Goal: Task Accomplishment & Management: Manage account settings

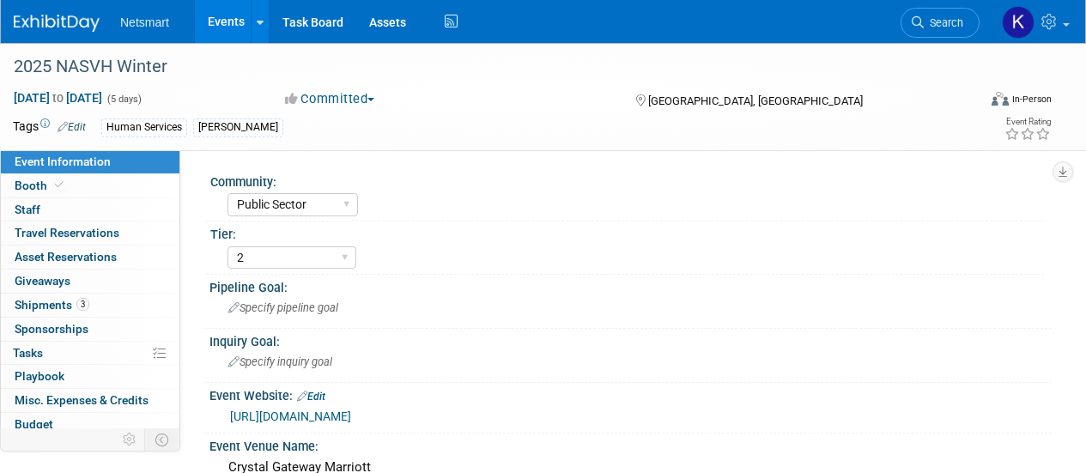
select select "Public Sector"
select select "2"
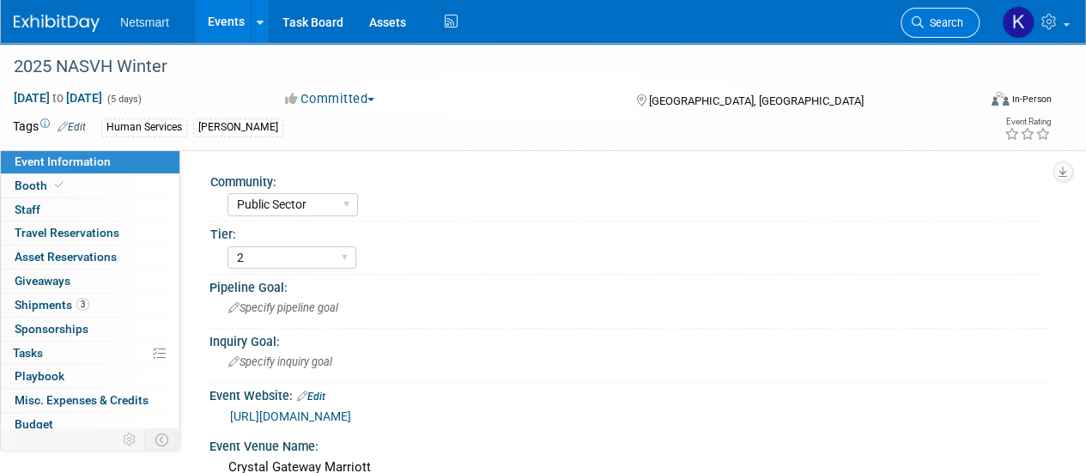
click at [948, 36] on link "Search" at bounding box center [939, 23] width 79 height 30
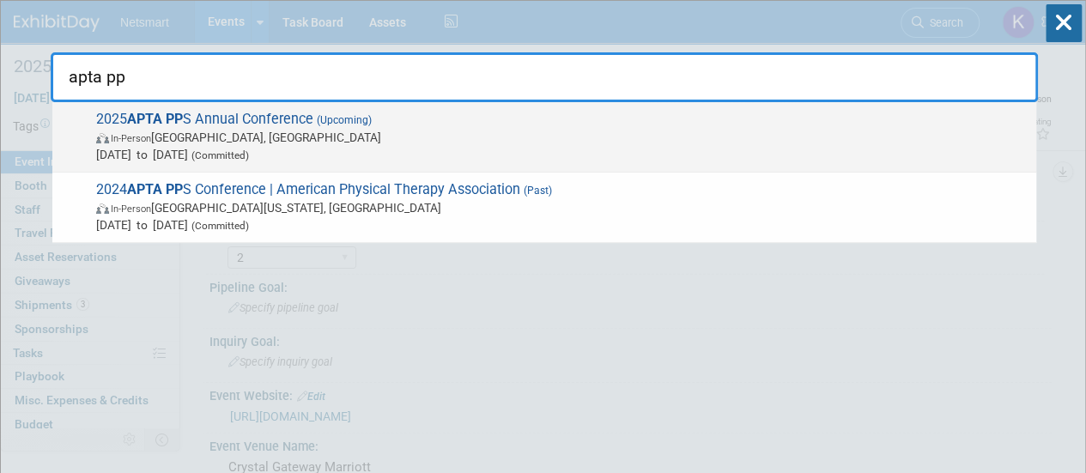
type input "apta pp"
click at [371, 159] on span "Nov 12, 2025 to Nov 15, 2025 (Committed)" at bounding box center [561, 154] width 931 height 17
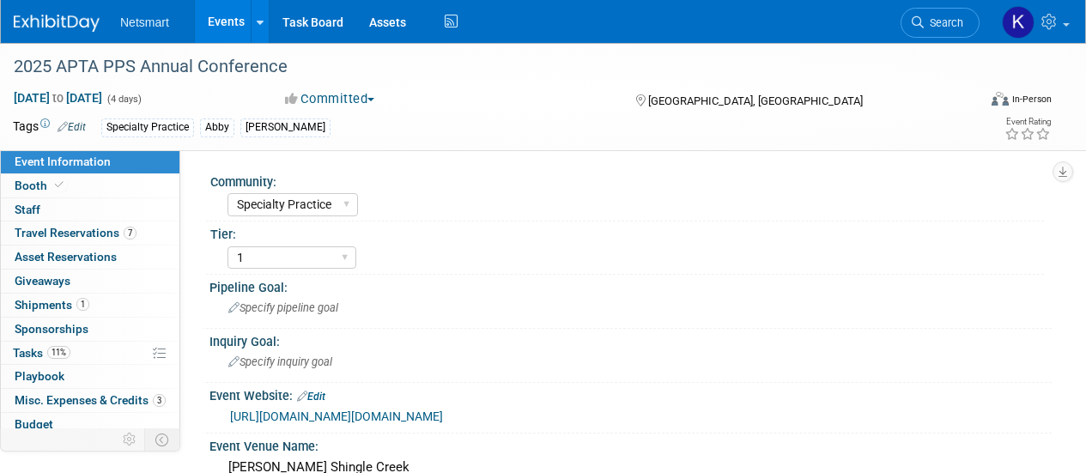
select select "Specialty Practice"
select select "1"
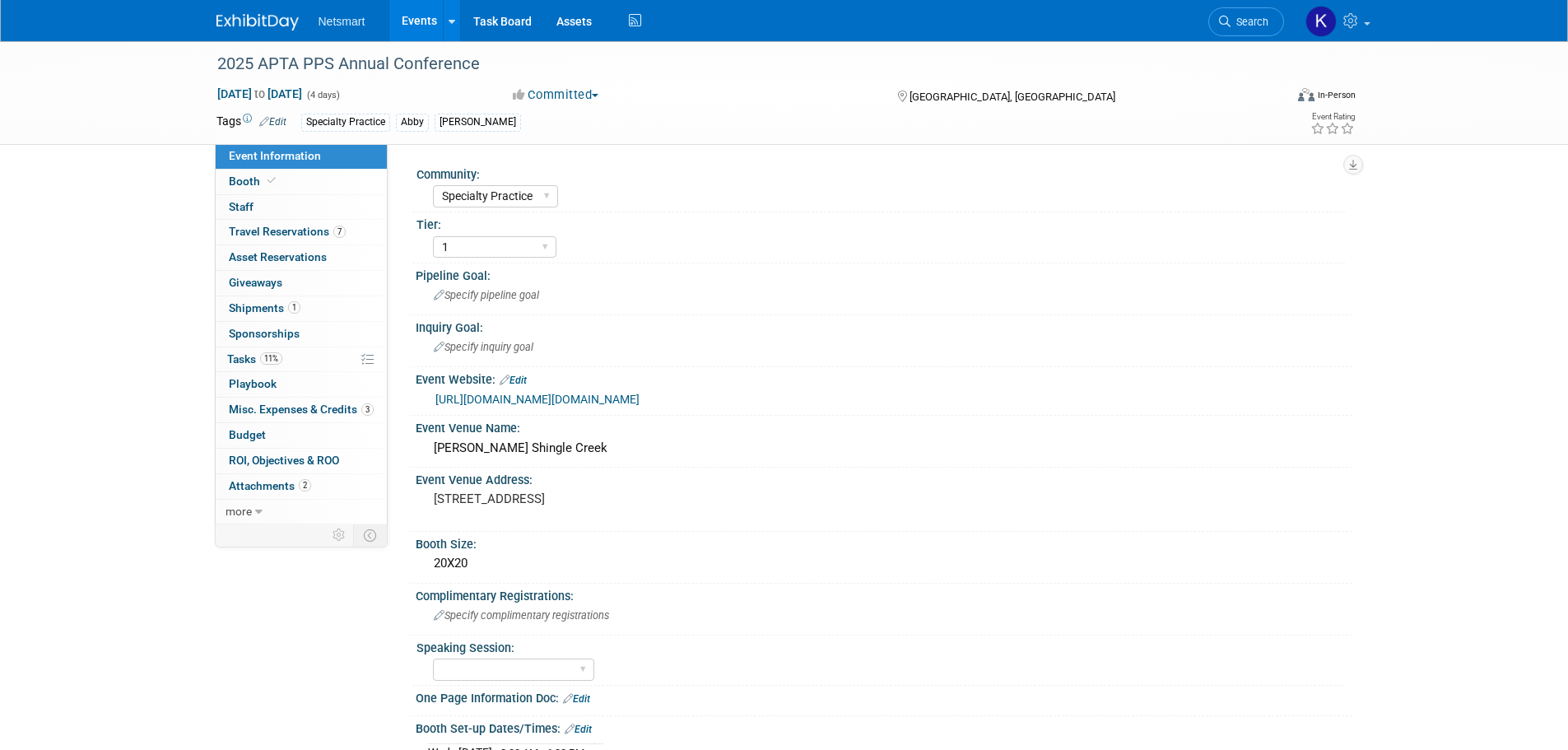
click at [521, 406] on link "[URL][DOMAIN_NAME][DOMAIN_NAME]" at bounding box center [537, 399] width 204 height 13
click at [337, 303] on link "1 Shipments 1" at bounding box center [301, 309] width 172 height 25
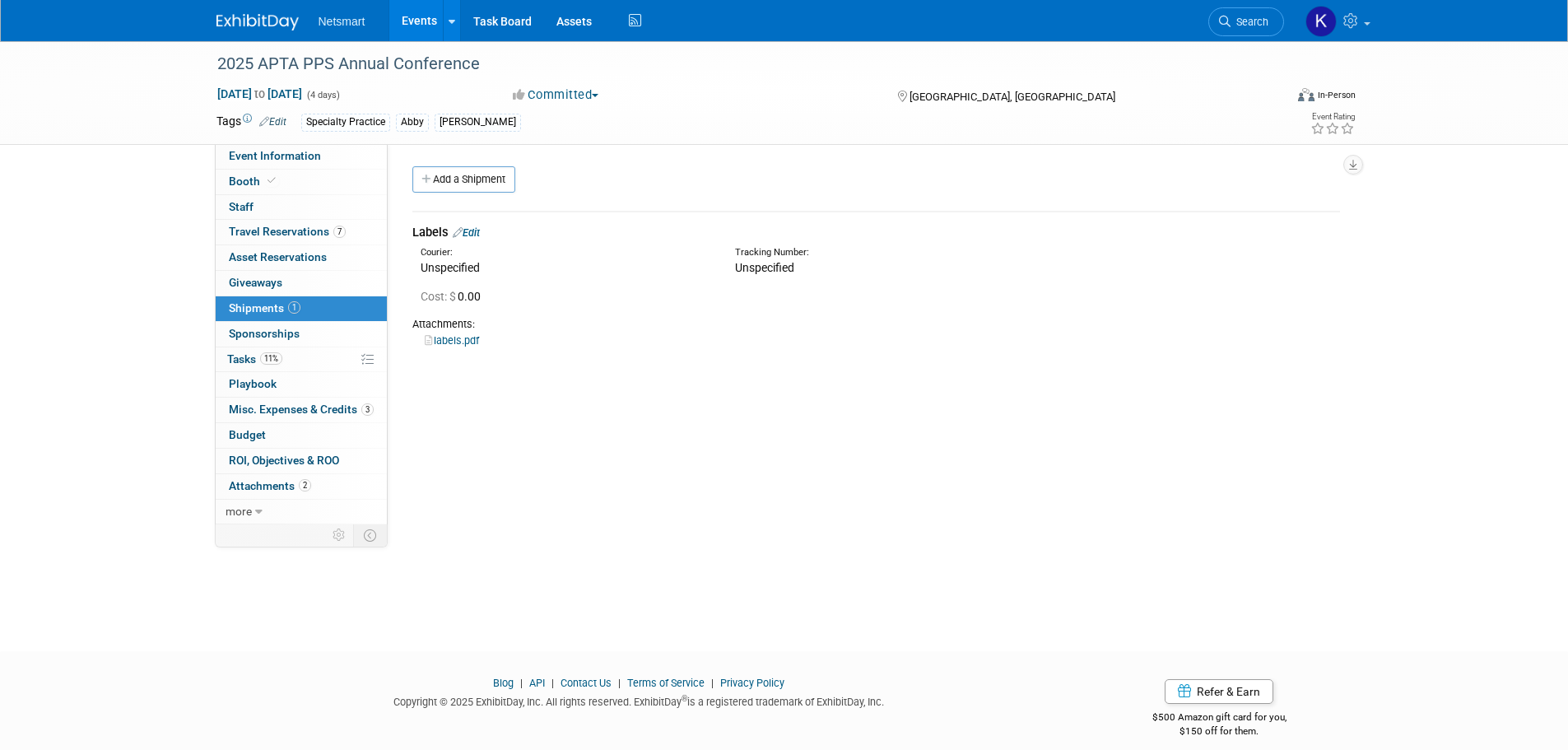
click at [447, 339] on link "labels.pdf" at bounding box center [452, 340] width 55 height 12
click at [339, 161] on link "Event Information" at bounding box center [301, 156] width 172 height 25
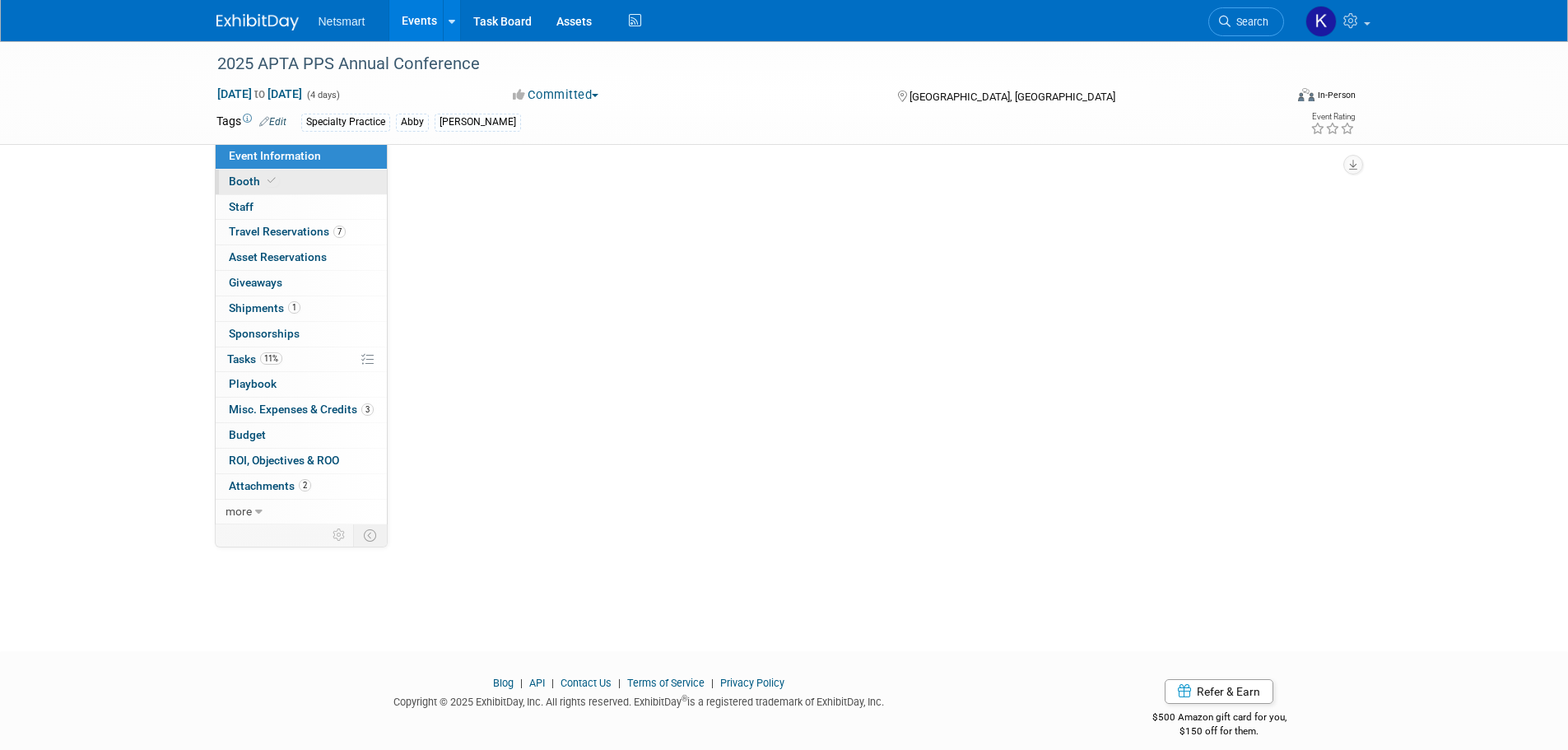
select select "Specialty Practice"
select select "1"
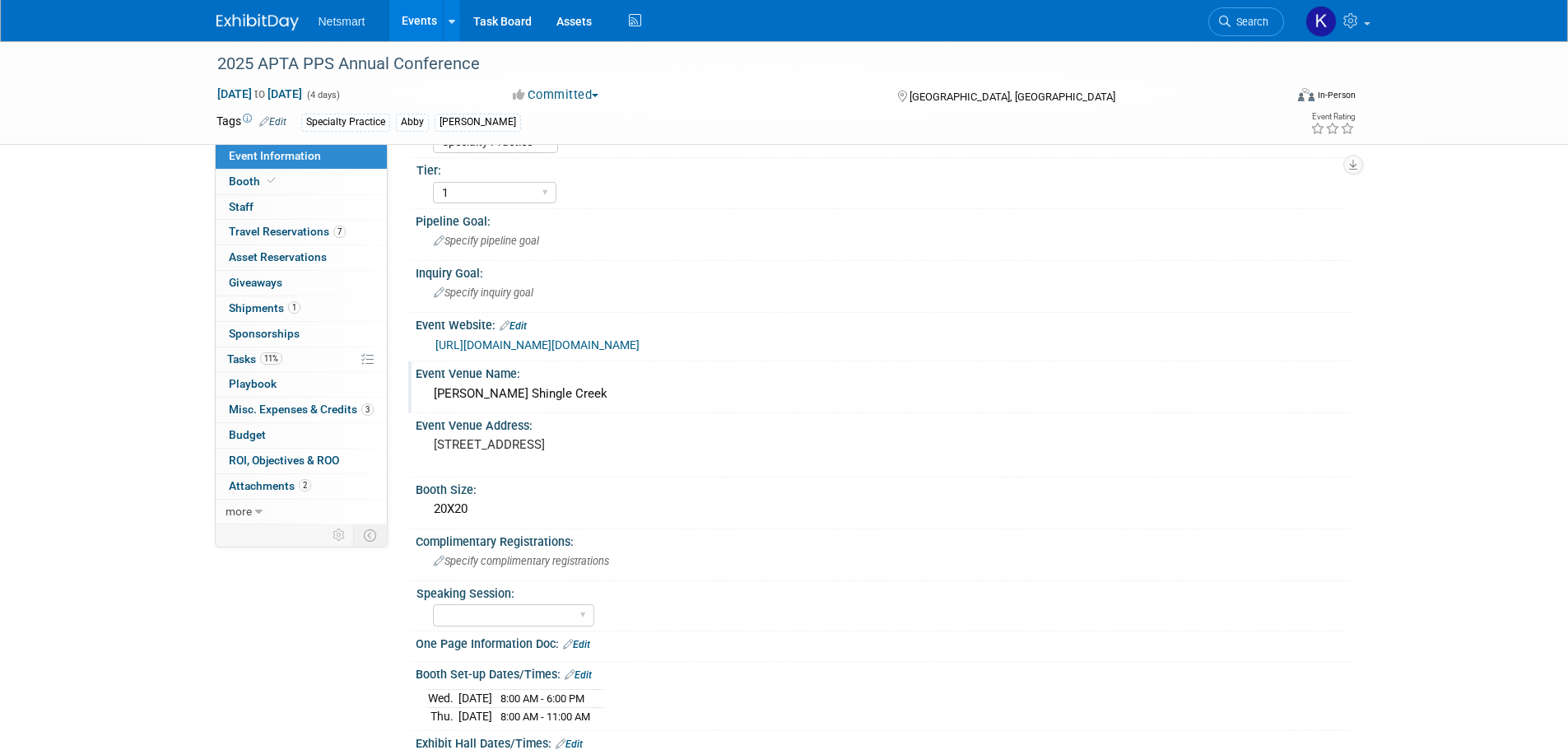
scroll to position [82, 0]
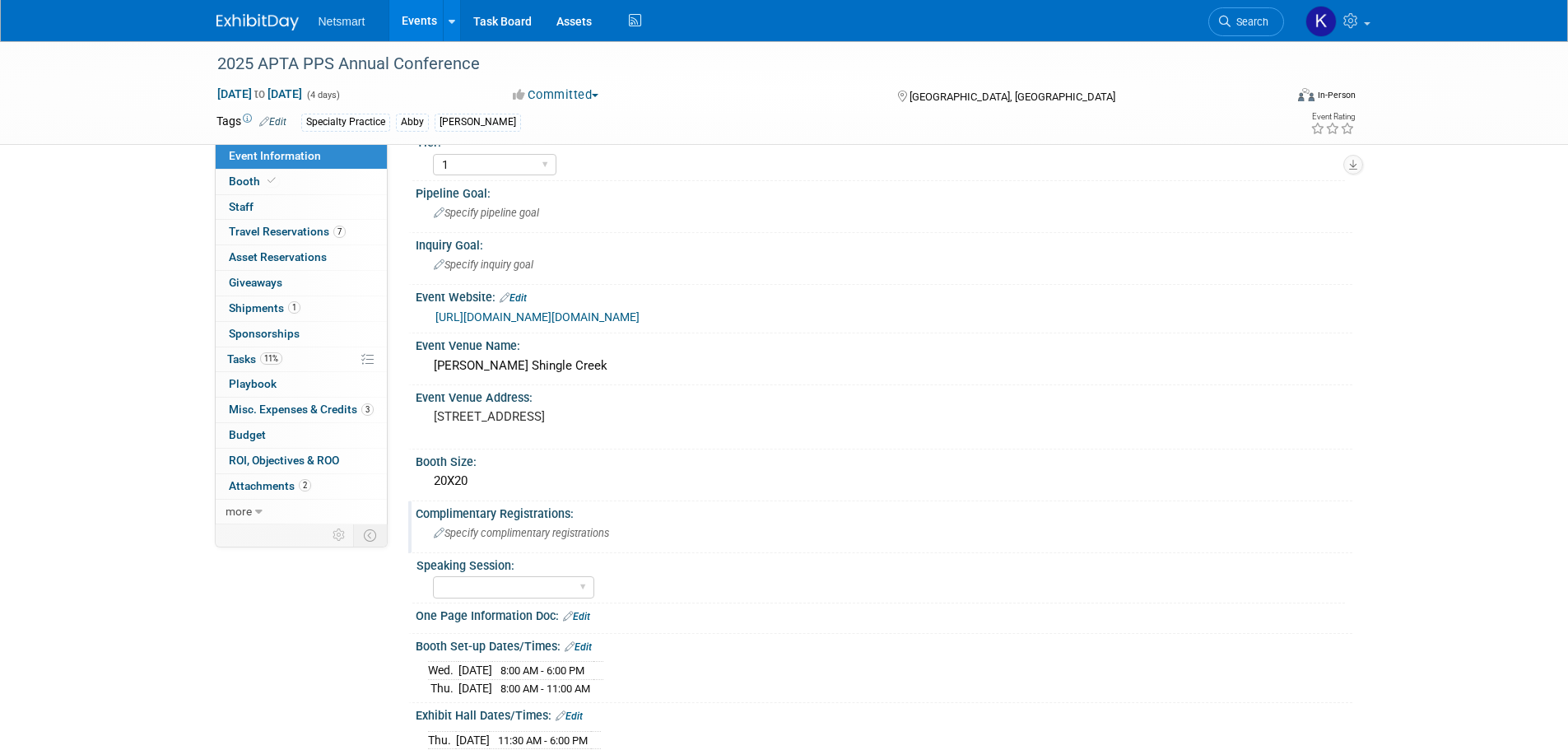
click at [488, 453] on span "Specify complimentary registrations" at bounding box center [521, 532] width 176 height 12
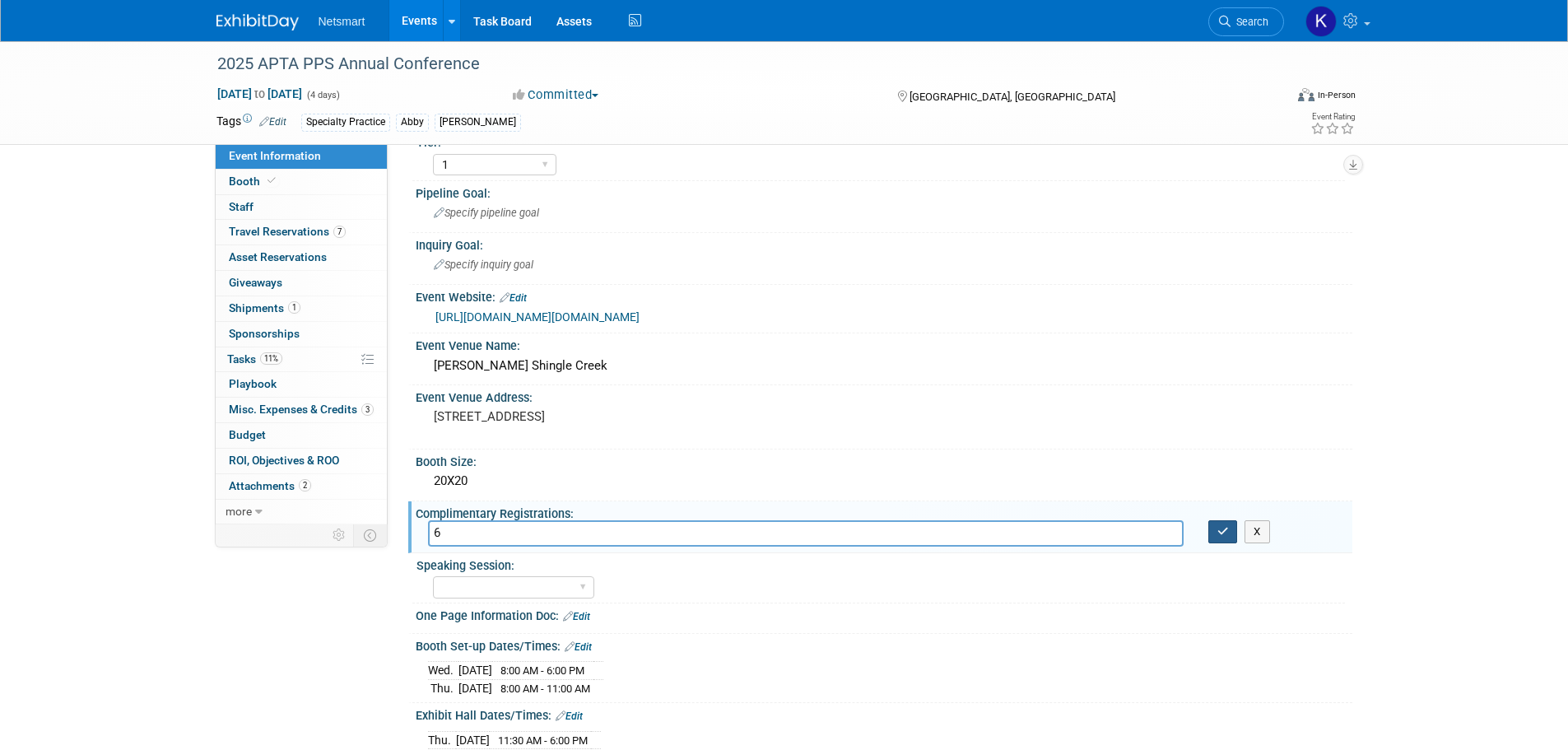
type input "6"
click at [1041, 453] on icon "button" at bounding box center [1223, 530] width 12 height 11
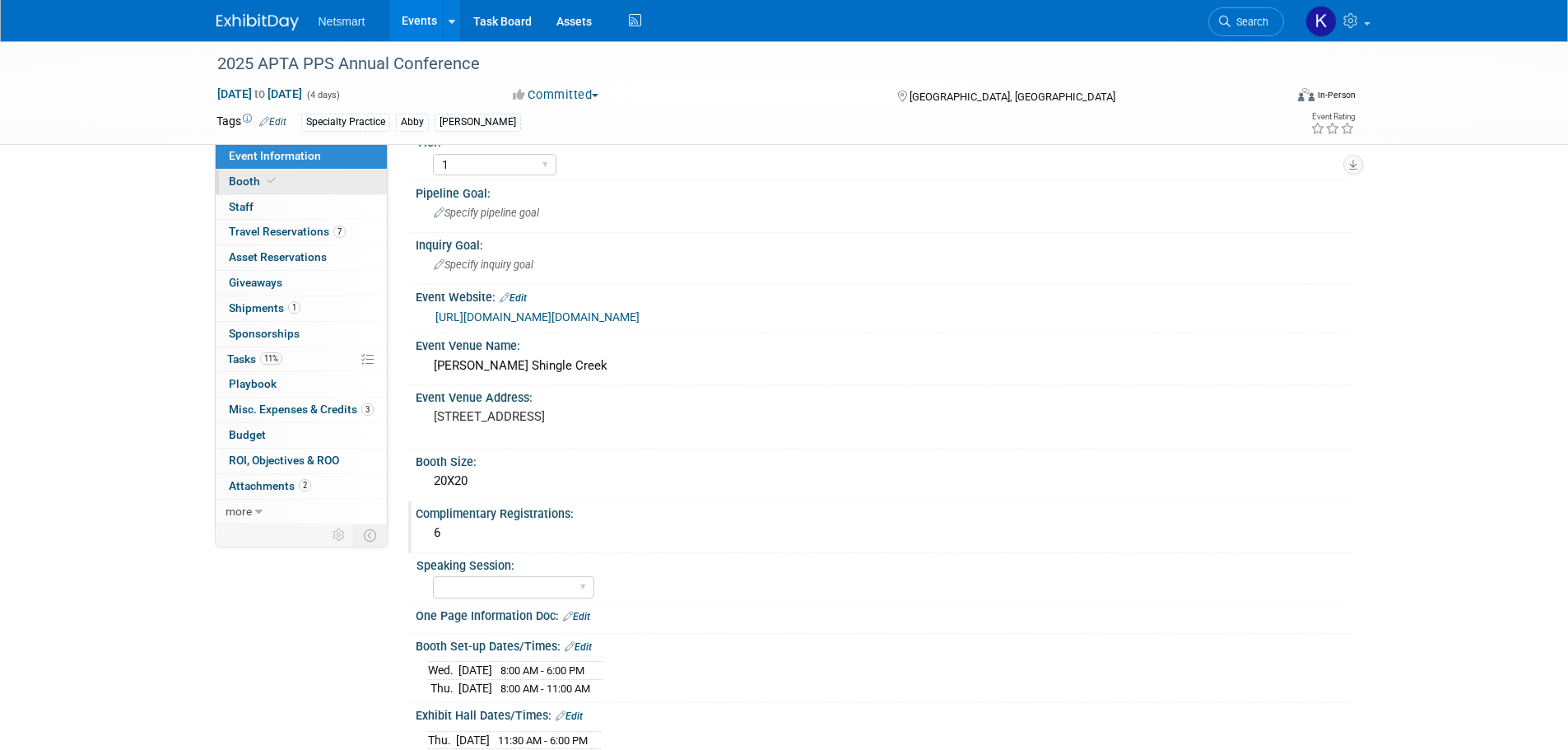
click at [293, 177] on link "Booth" at bounding box center [301, 182] width 172 height 25
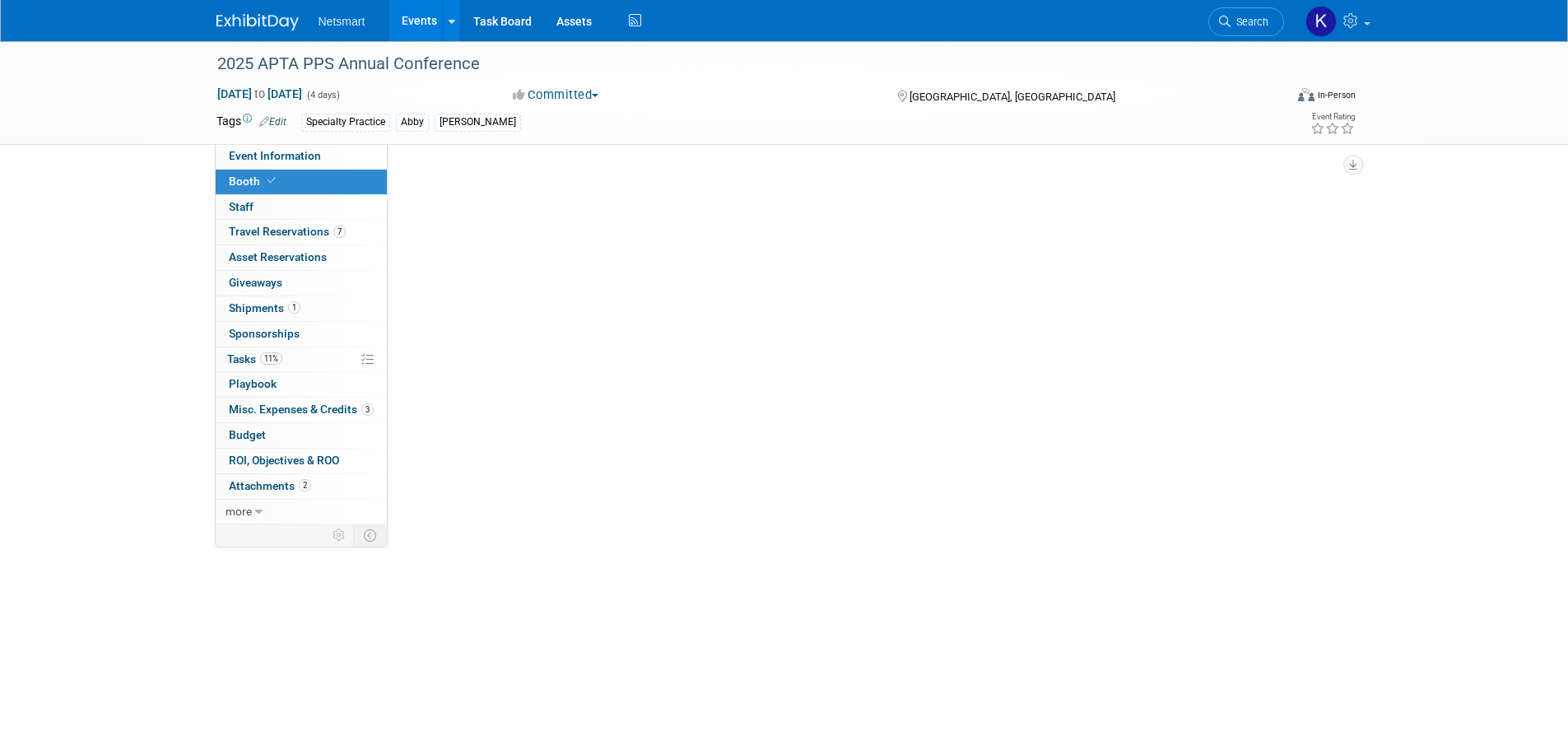
scroll to position [0, 0]
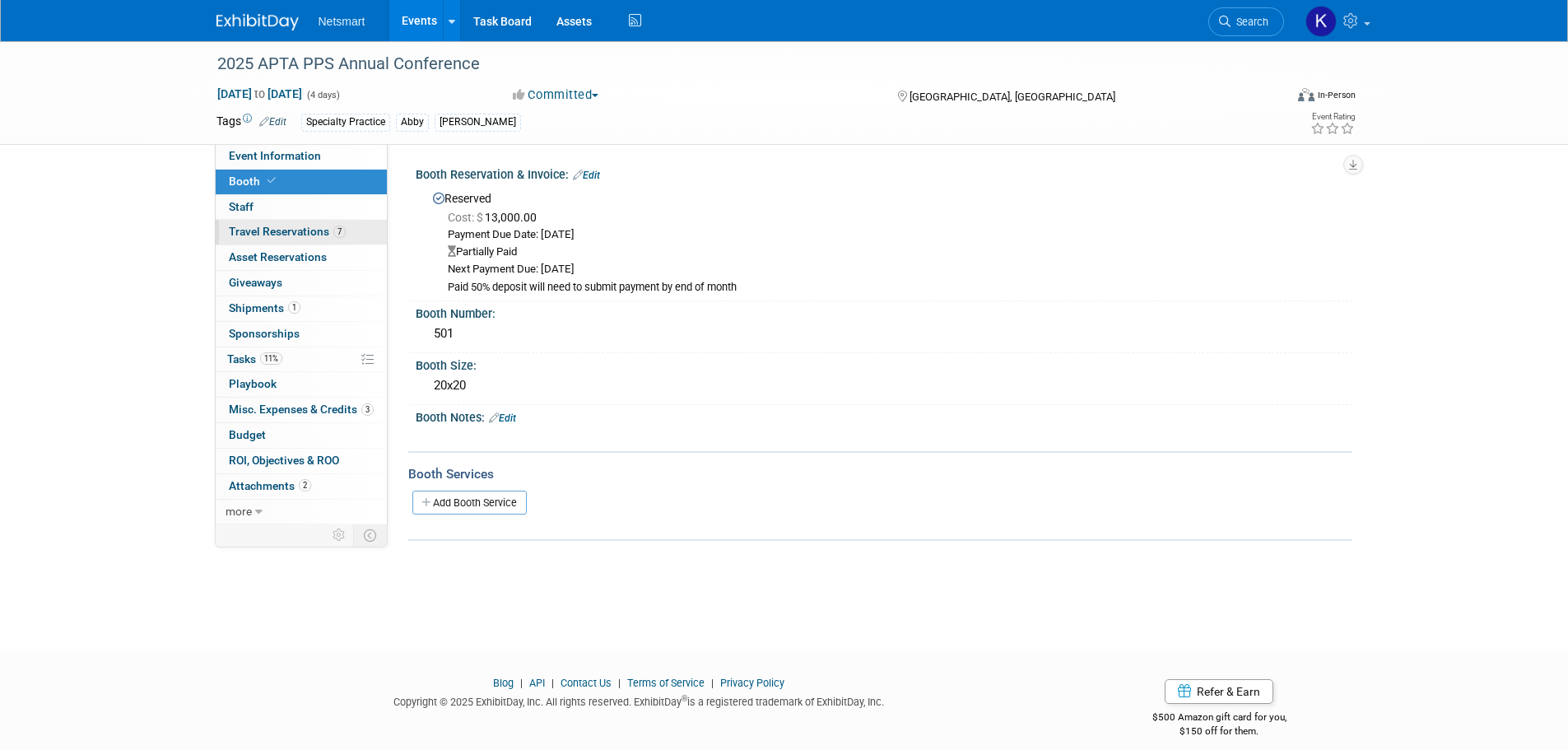
click at [299, 231] on span "Travel Reservations 7" at bounding box center [288, 231] width 117 height 13
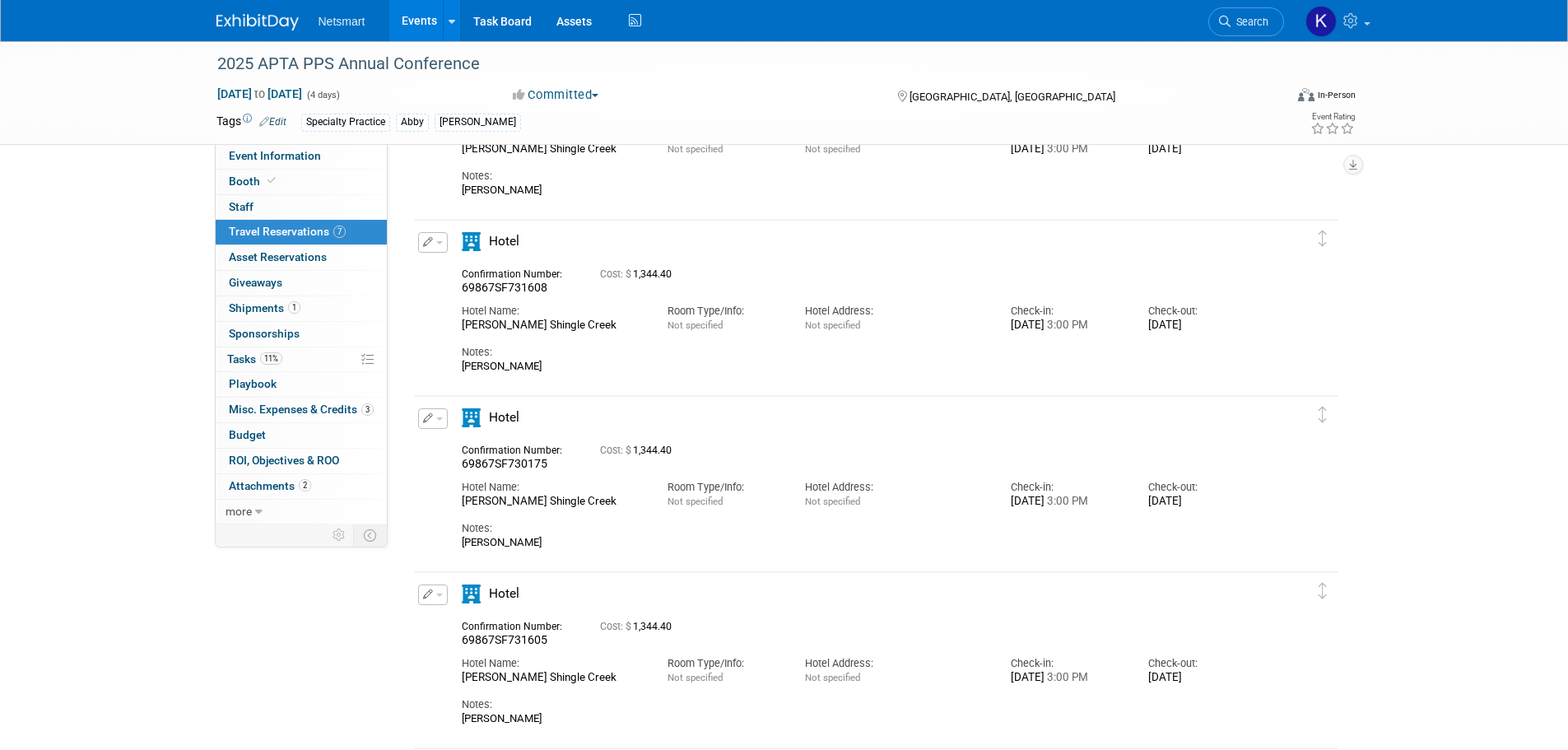
scroll to position [229, 0]
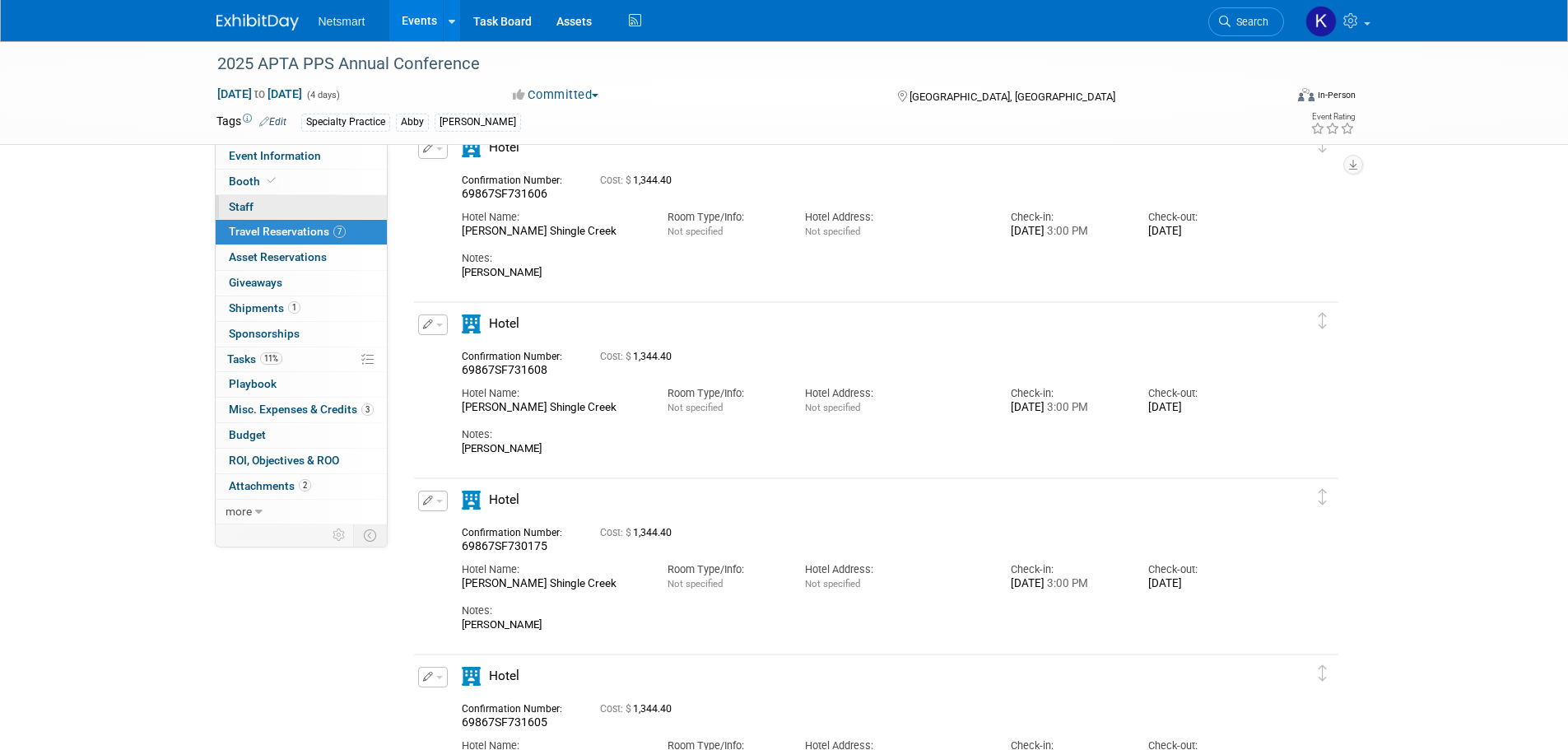
click at [285, 206] on link "0 Staff 0" at bounding box center [301, 207] width 172 height 25
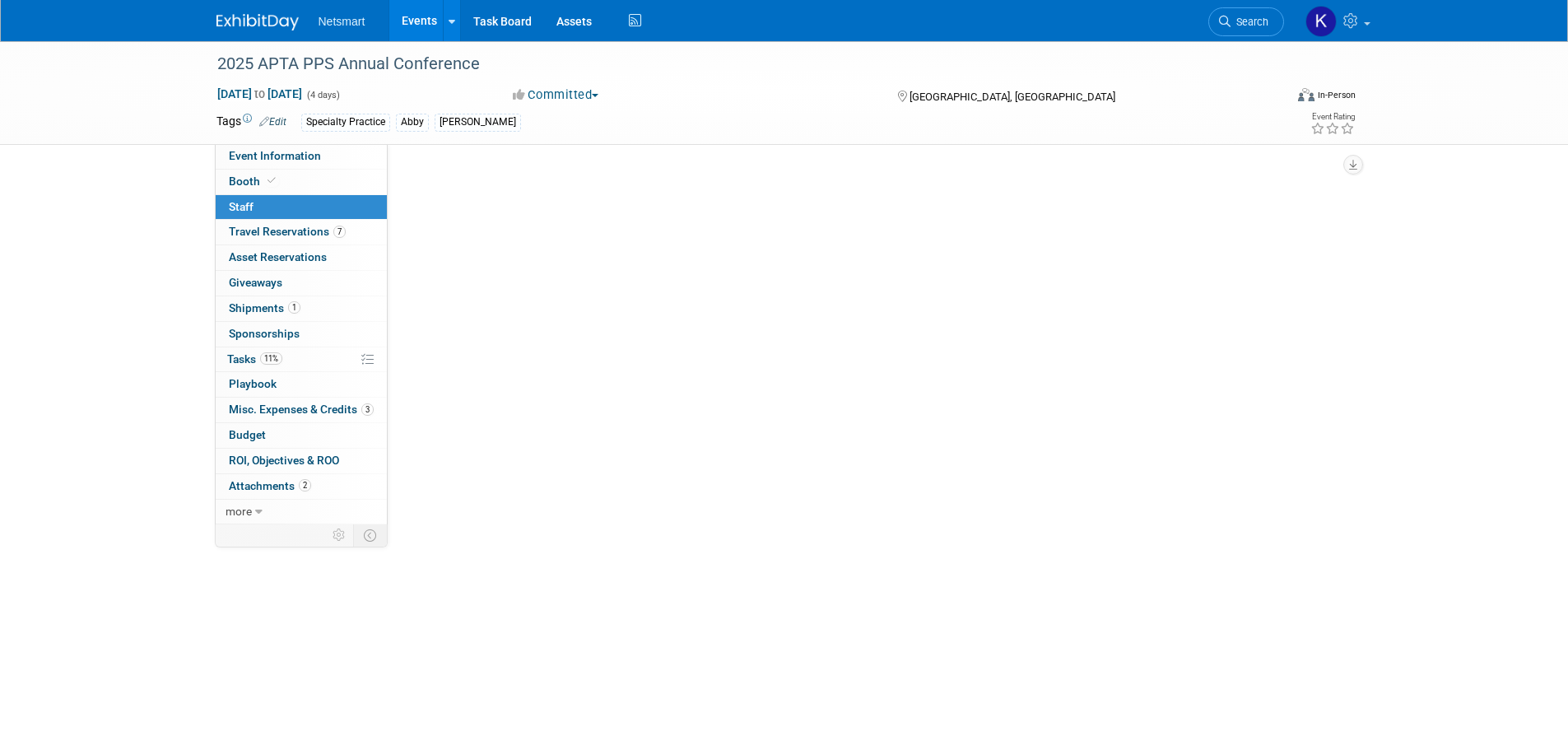
scroll to position [0, 0]
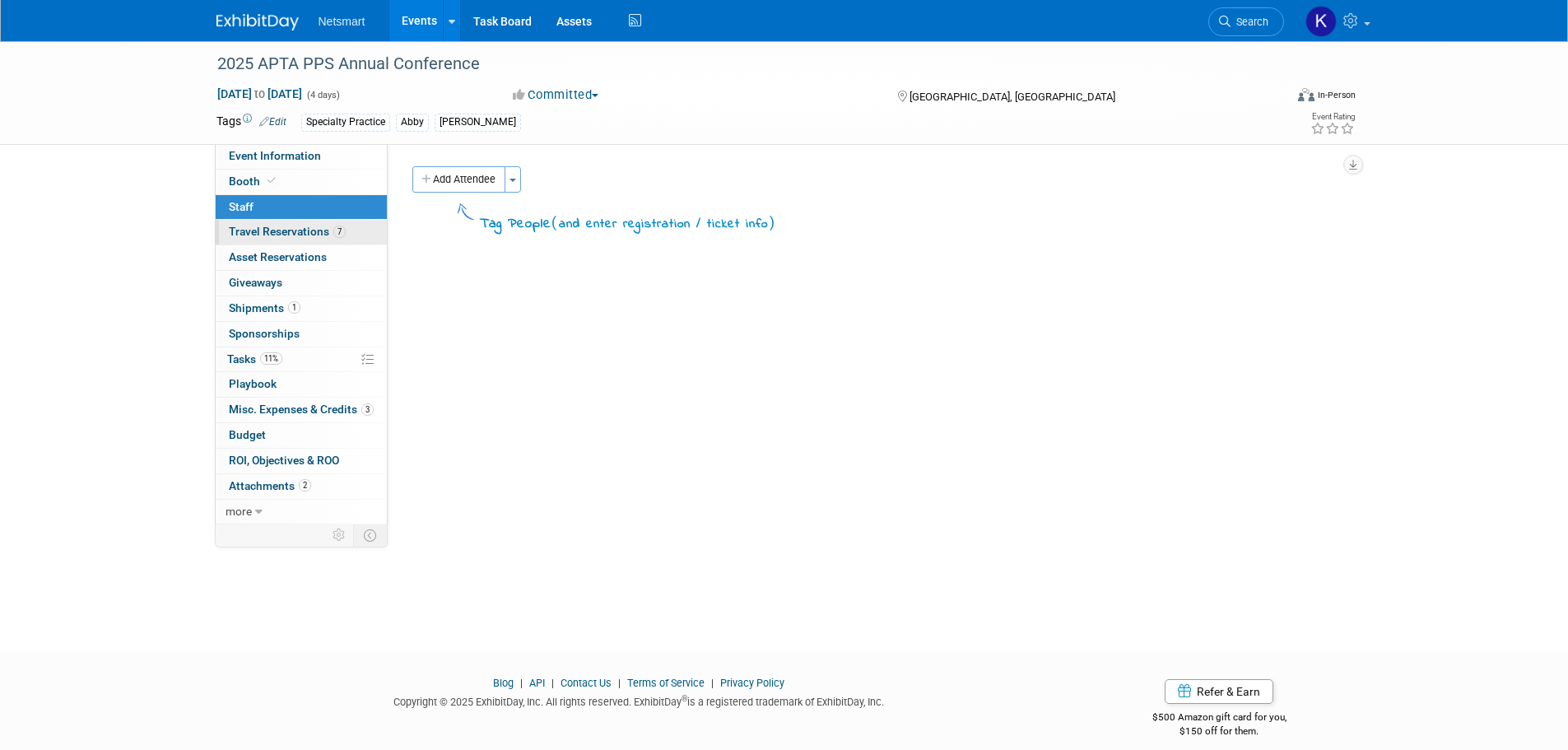
click at [282, 236] on span "Travel Reservations 7" at bounding box center [288, 231] width 117 height 13
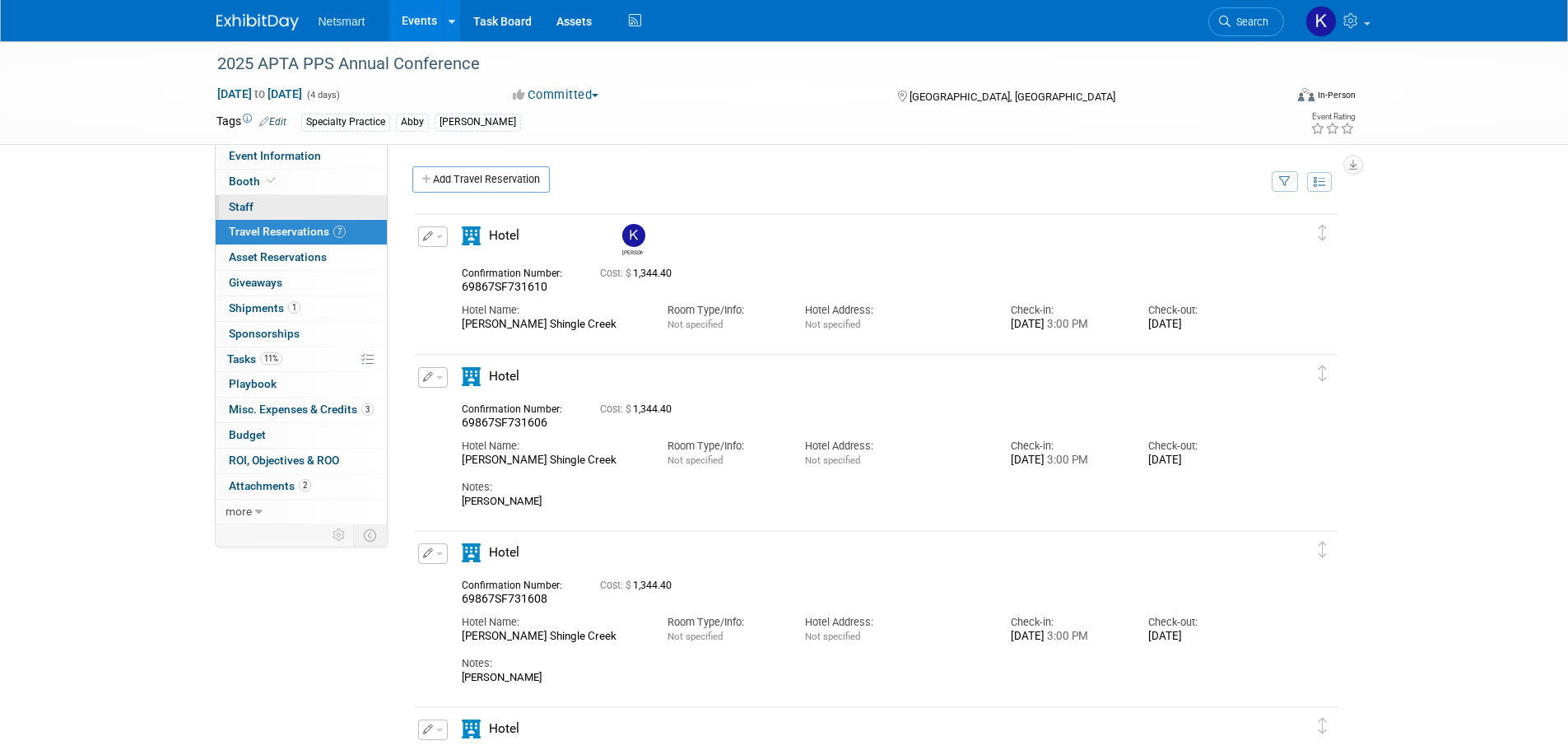
click at [288, 204] on link "0 Staff 0" at bounding box center [301, 207] width 172 height 25
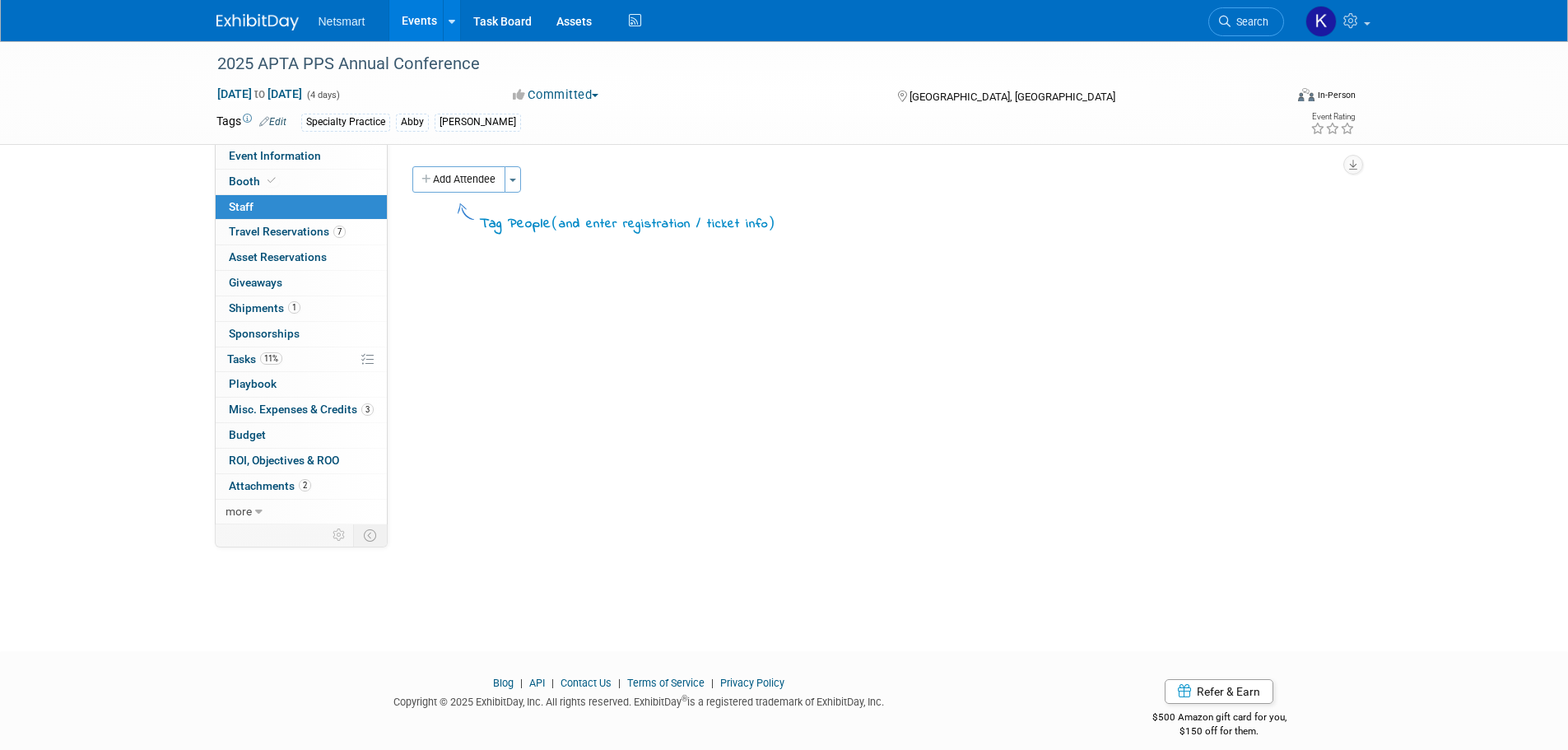
click at [282, 219] on link "0 Staff 0" at bounding box center [301, 207] width 172 height 25
click at [284, 234] on span "Travel Reservations 7" at bounding box center [288, 231] width 117 height 13
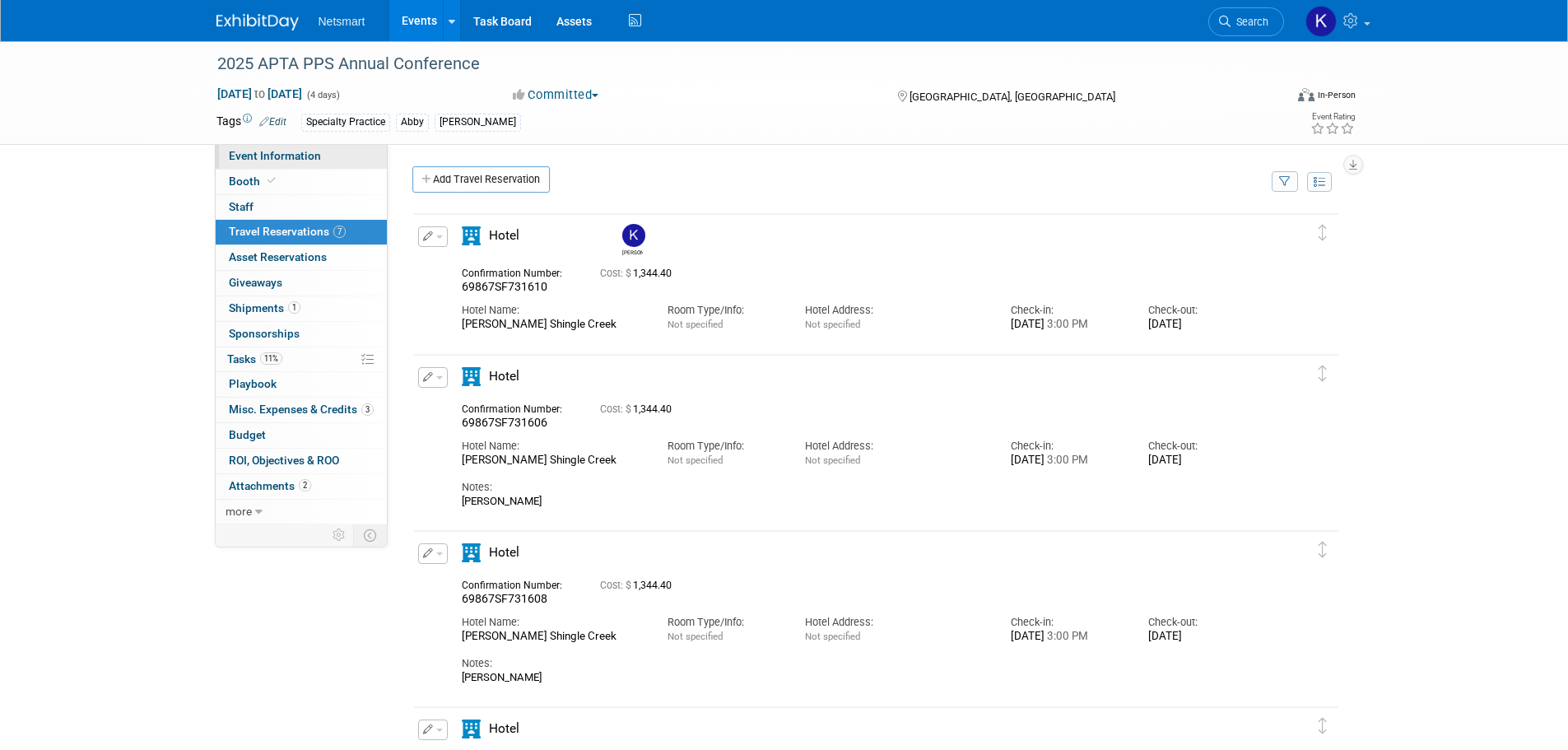
click at [311, 157] on span "Event Information" at bounding box center [275, 155] width 92 height 13
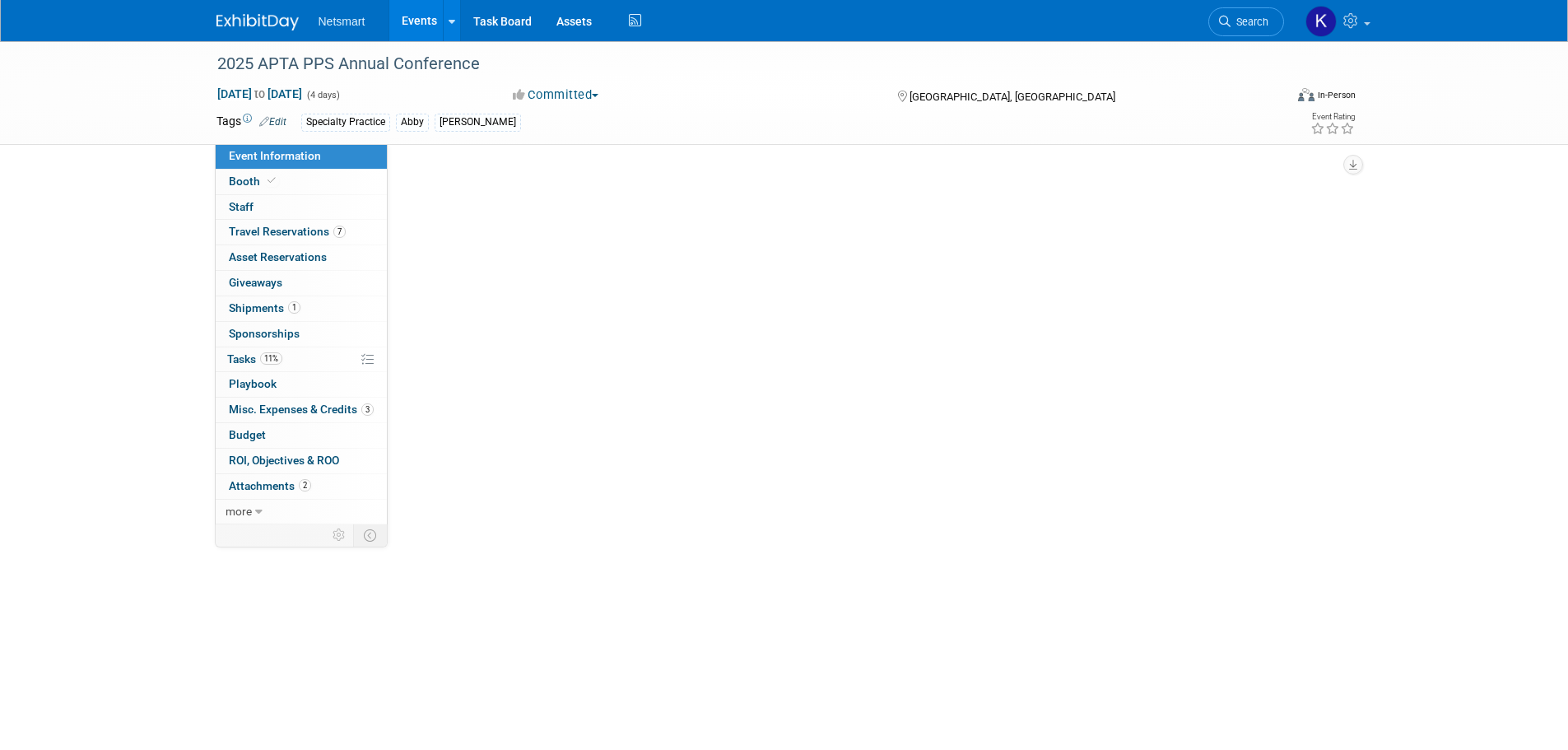
select select "Specialty Practice"
select select "1"
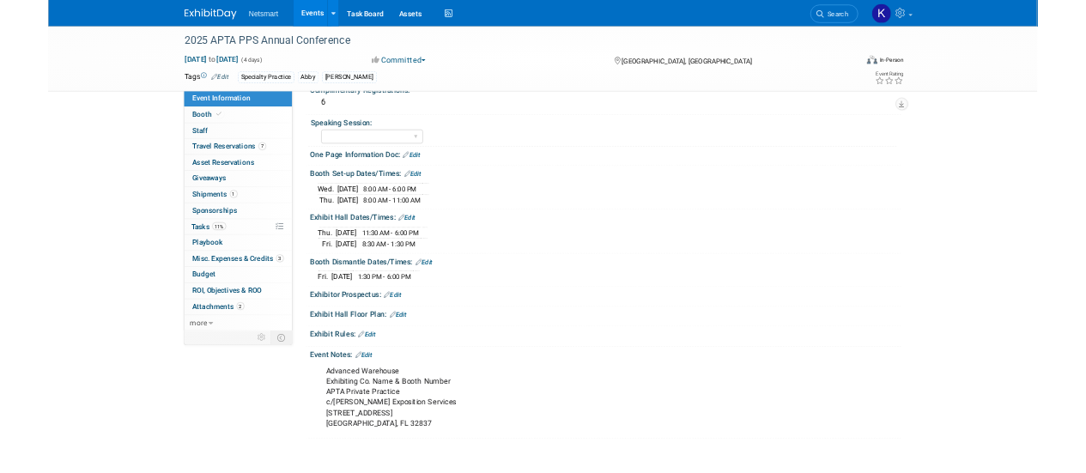
scroll to position [515, 0]
